Goal: Check status: Check status

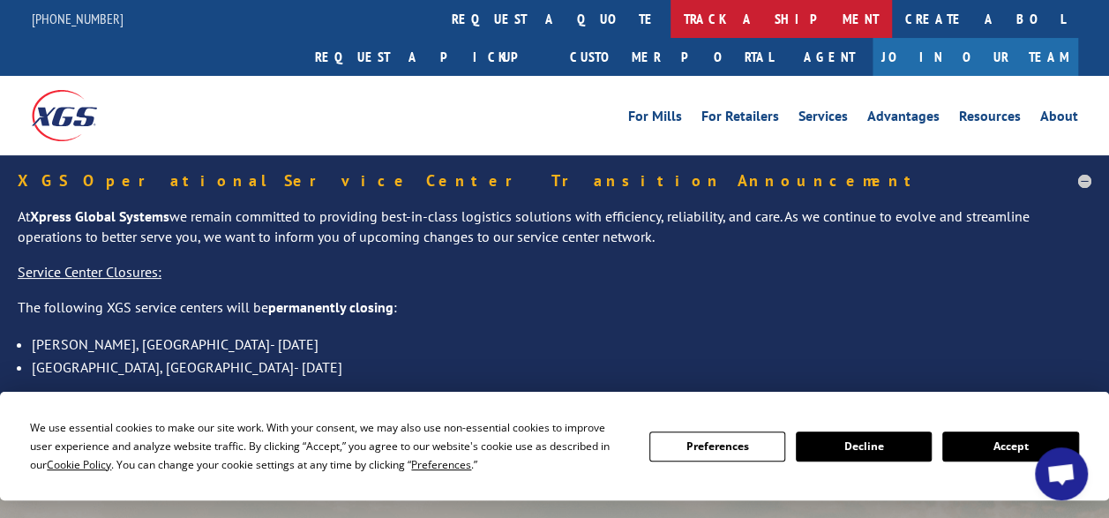
click at [670, 19] on link "track a shipment" at bounding box center [780, 19] width 221 height 38
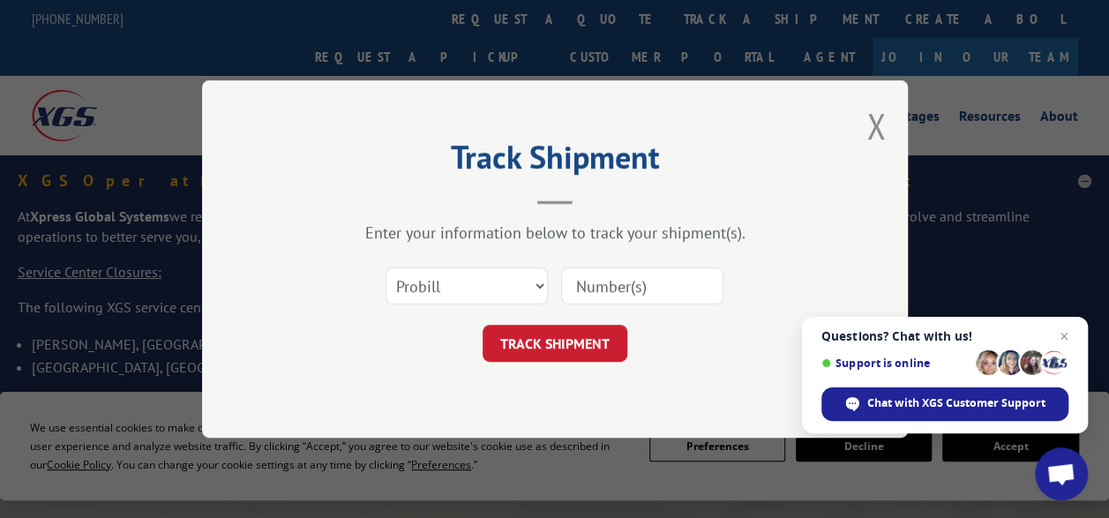
click at [614, 279] on input at bounding box center [642, 285] width 162 height 37
type input "17564503"
click at [594, 341] on button "TRACK SHIPMENT" at bounding box center [555, 343] width 145 height 37
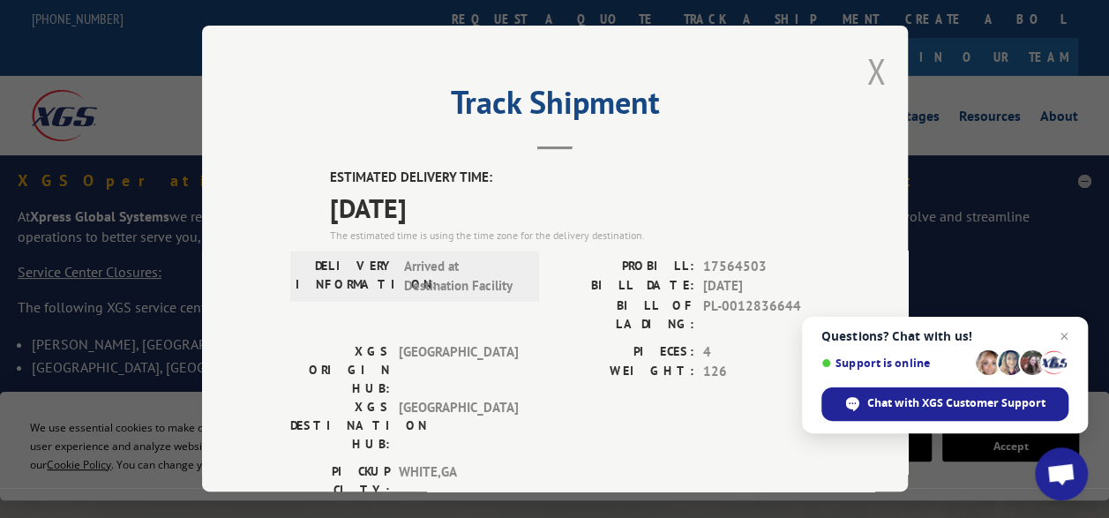
click at [868, 68] on button "Close modal" at bounding box center [875, 71] width 19 height 47
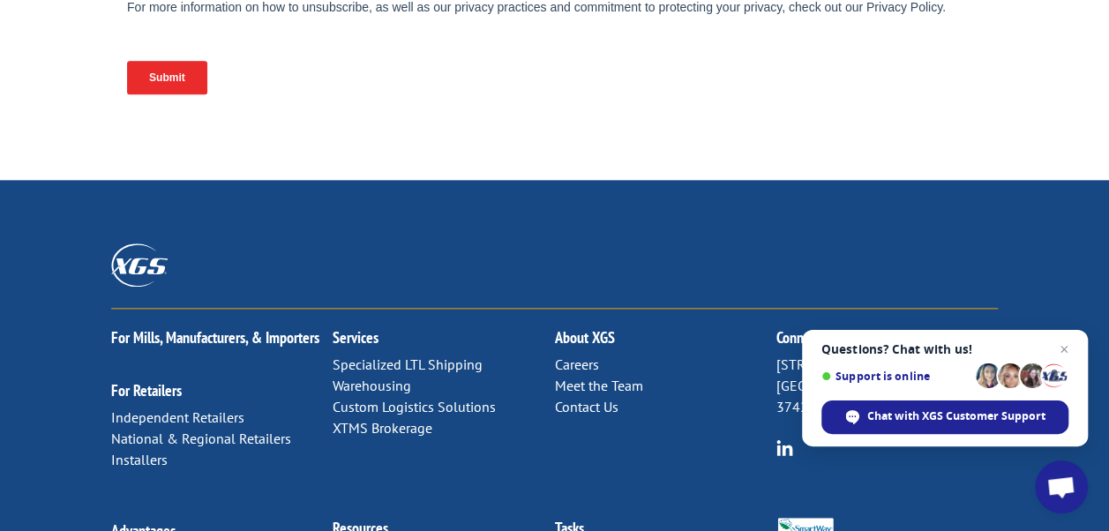
scroll to position [970, 0]
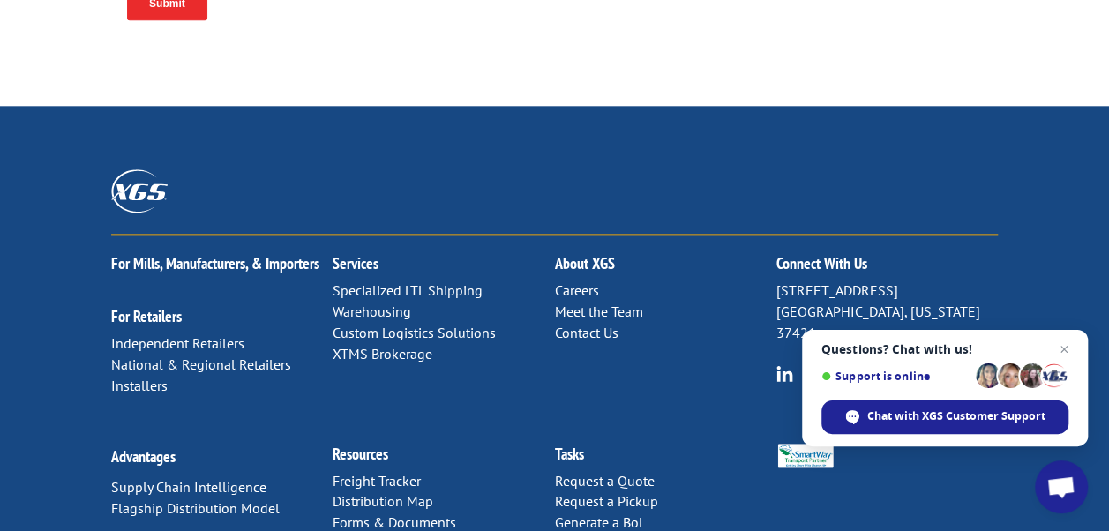
click at [378, 472] on link "Freight Tracker" at bounding box center [377, 481] width 88 height 18
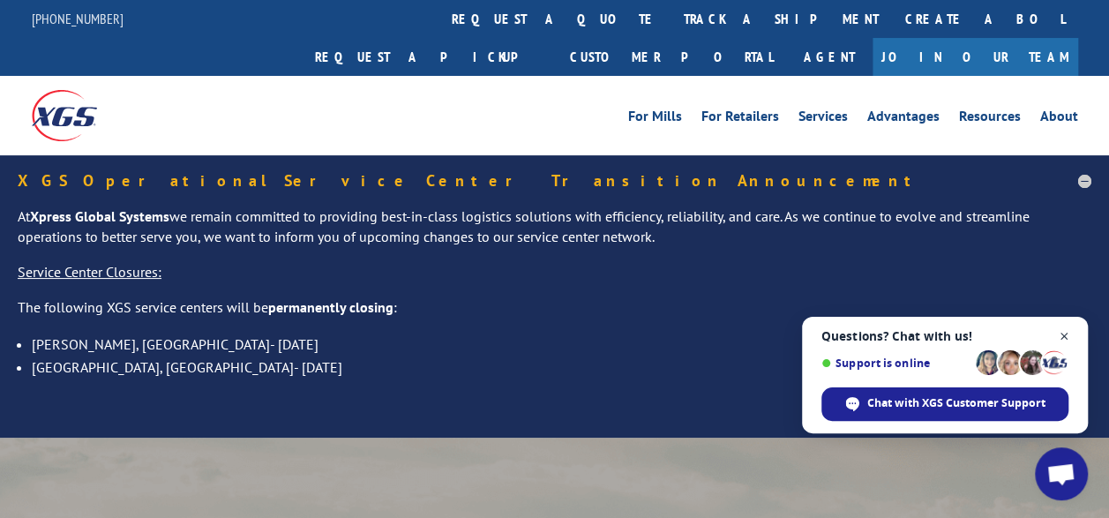
click at [1065, 333] on span "Open chat" at bounding box center [1064, 337] width 22 height 22
